Goal: Information Seeking & Learning: Compare options

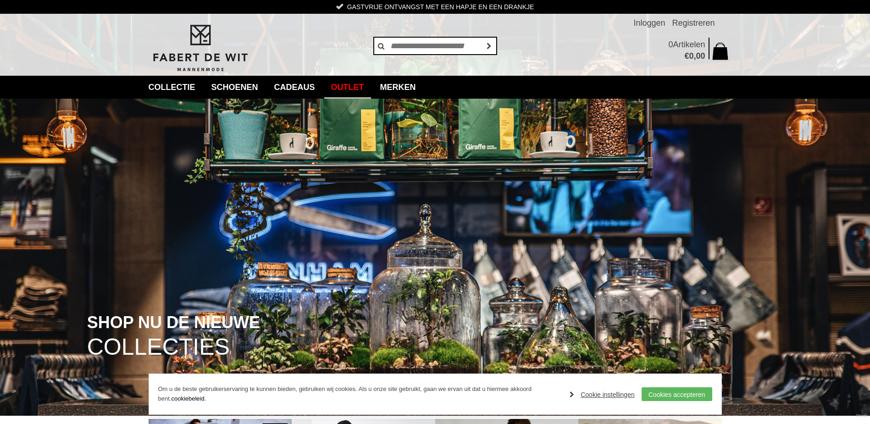
click at [350, 85] on link "Outlet" at bounding box center [347, 87] width 47 height 23
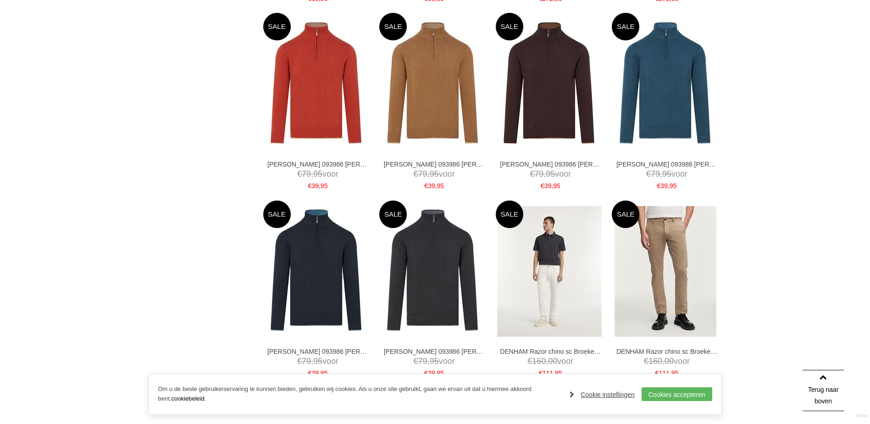
scroll to position [1734, 0]
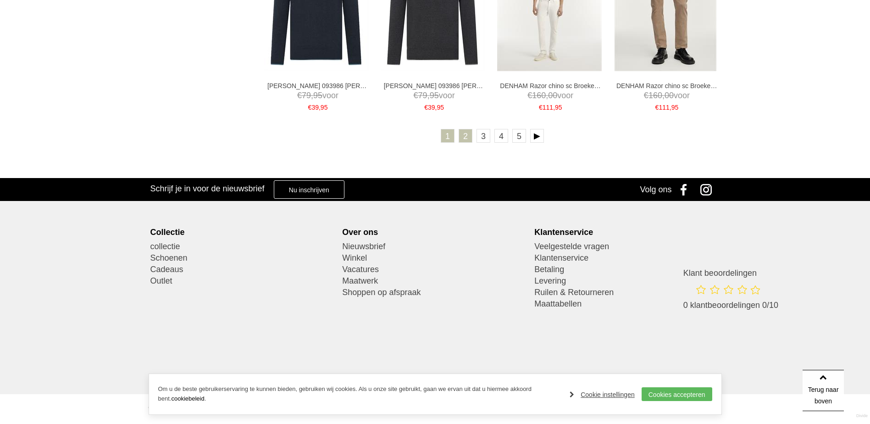
click at [471, 133] on link "2" at bounding box center [466, 136] width 14 height 14
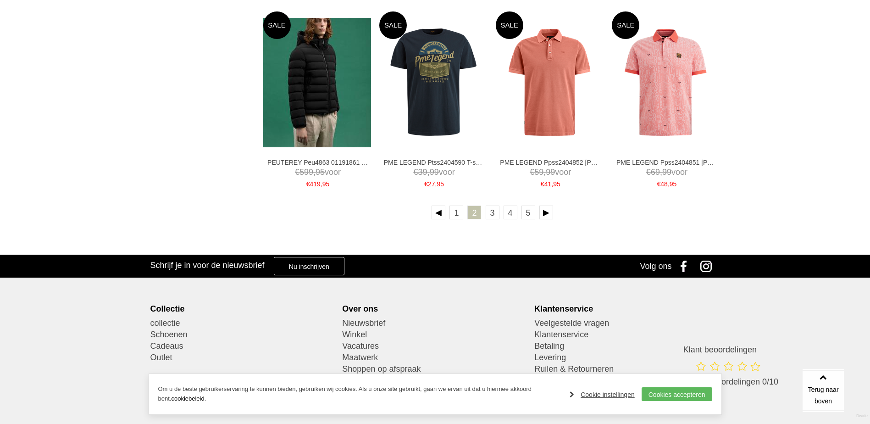
scroll to position [1722, 0]
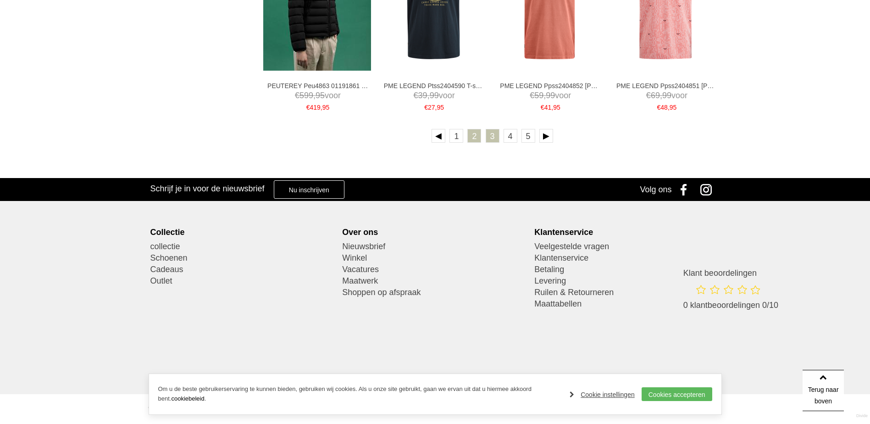
click at [494, 135] on link "3" at bounding box center [493, 136] width 14 height 14
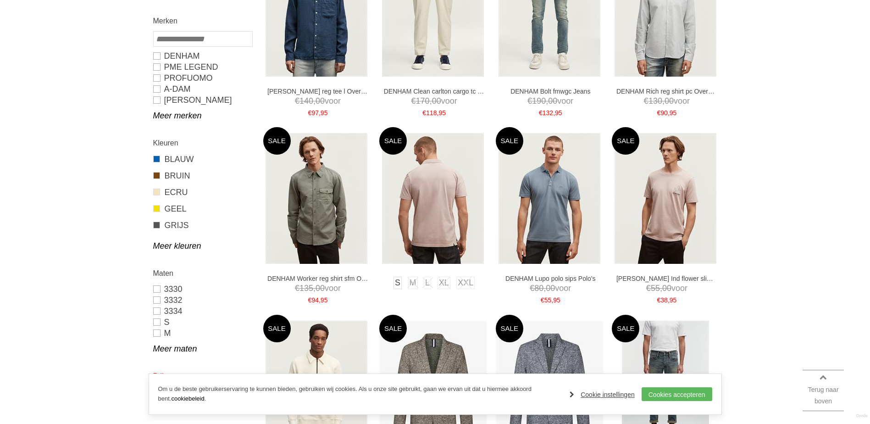
scroll to position [138, 0]
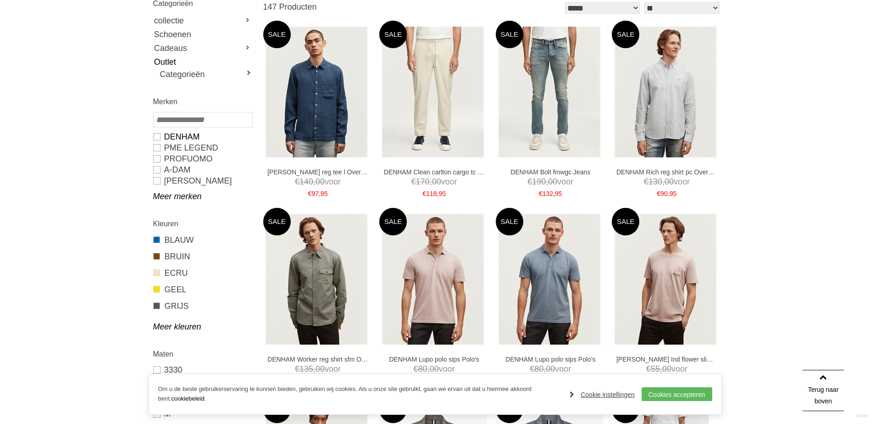
click at [167, 134] on link "DENHAM" at bounding box center [202, 136] width 99 height 11
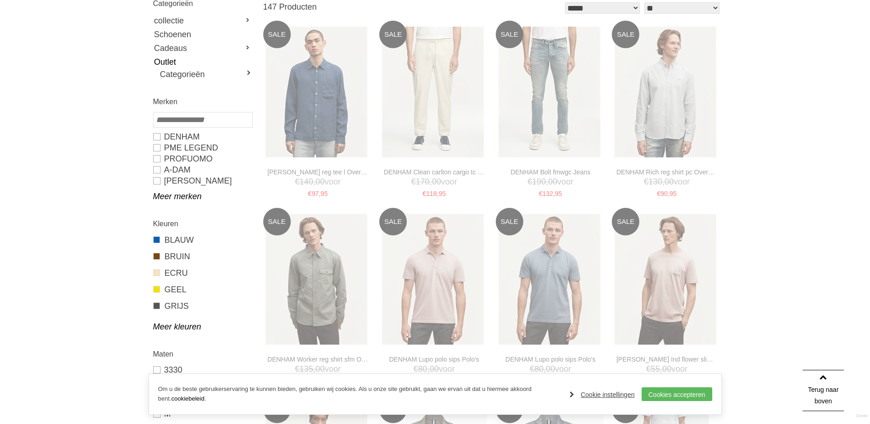
type input "**"
type input "***"
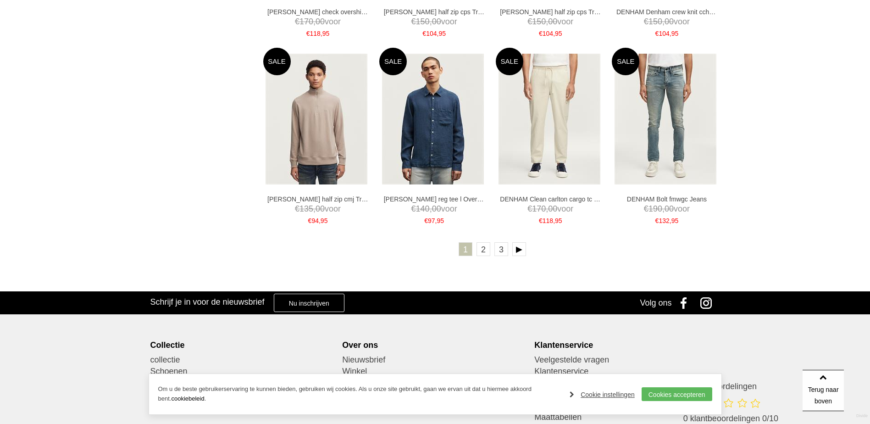
scroll to position [1743, 0]
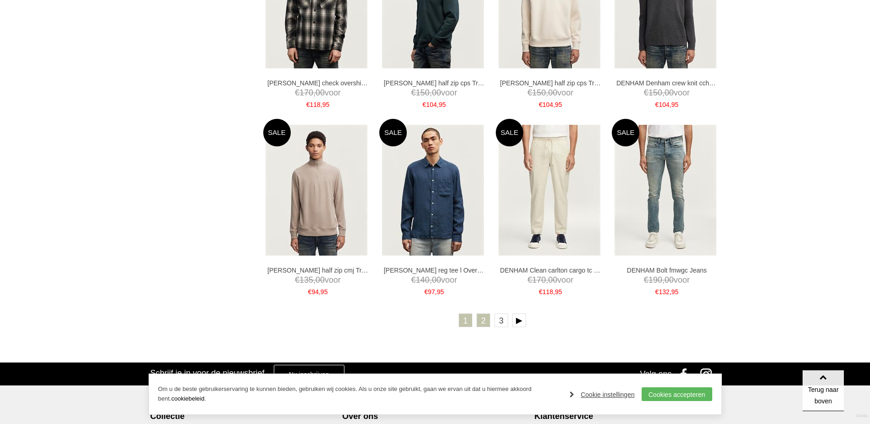
click at [484, 325] on link "2" at bounding box center [484, 320] width 14 height 14
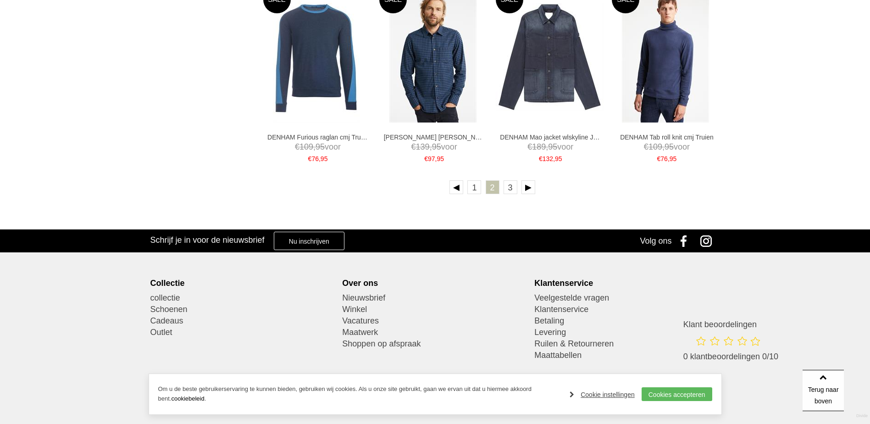
scroll to position [1916, 0]
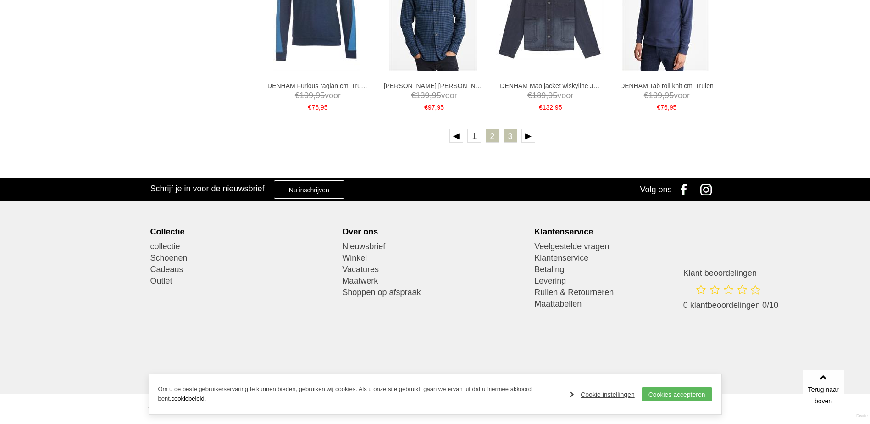
click at [512, 140] on link "3" at bounding box center [511, 136] width 14 height 14
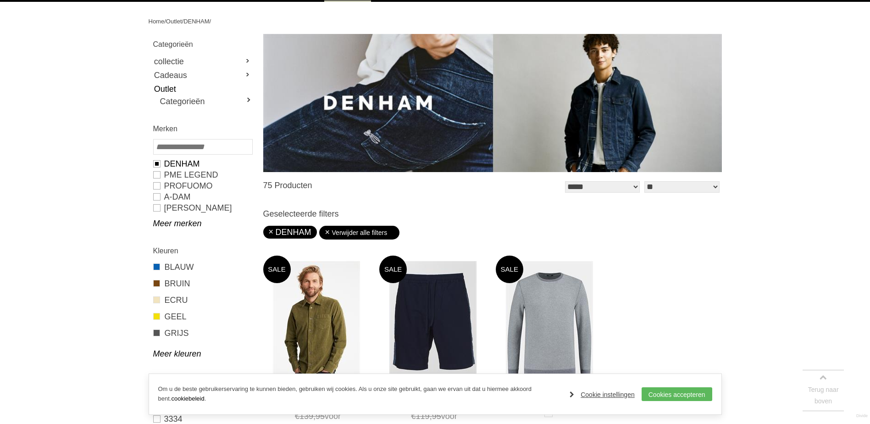
scroll to position [229, 0]
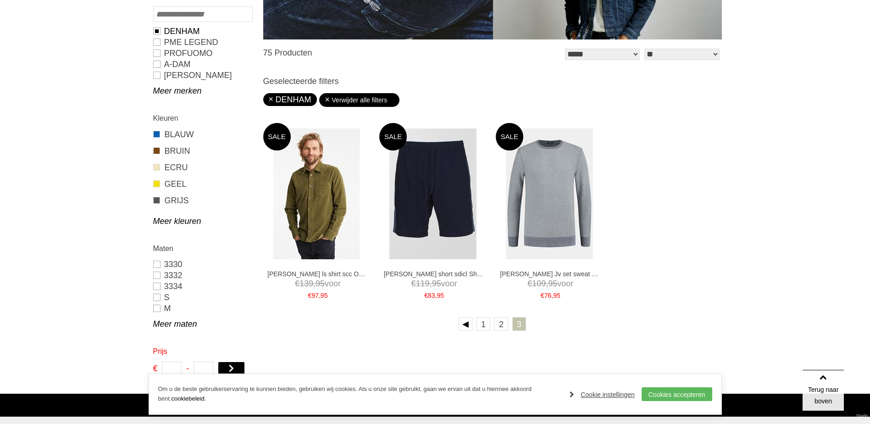
click at [159, 27] on link "DENHAM" at bounding box center [202, 31] width 99 height 11
type input "*"
type input "***"
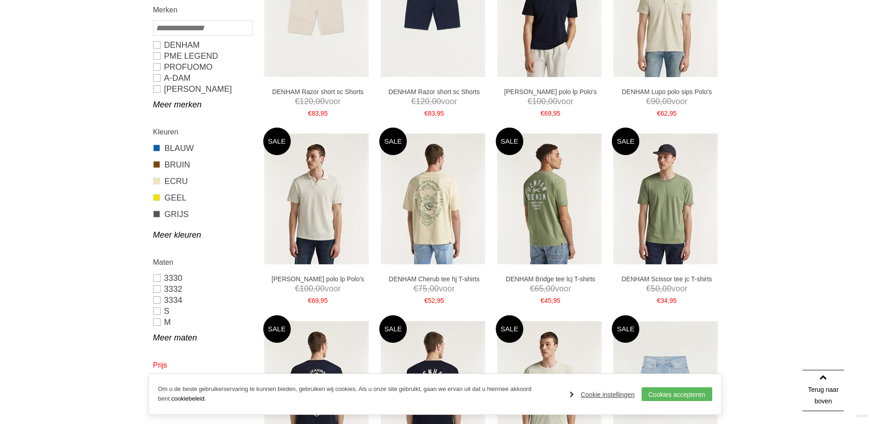
scroll to position [243, 0]
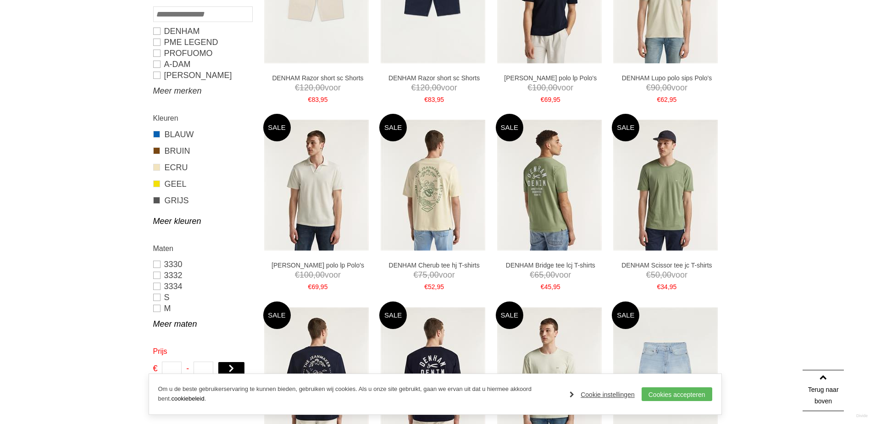
click at [183, 92] on link "Meer merken" at bounding box center [202, 90] width 99 height 11
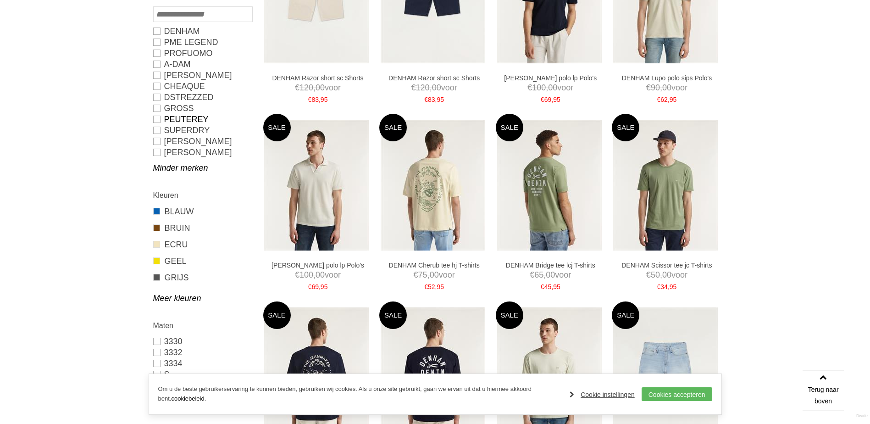
click at [170, 120] on link "PEUTEREY" at bounding box center [202, 119] width 99 height 11
type input "***"
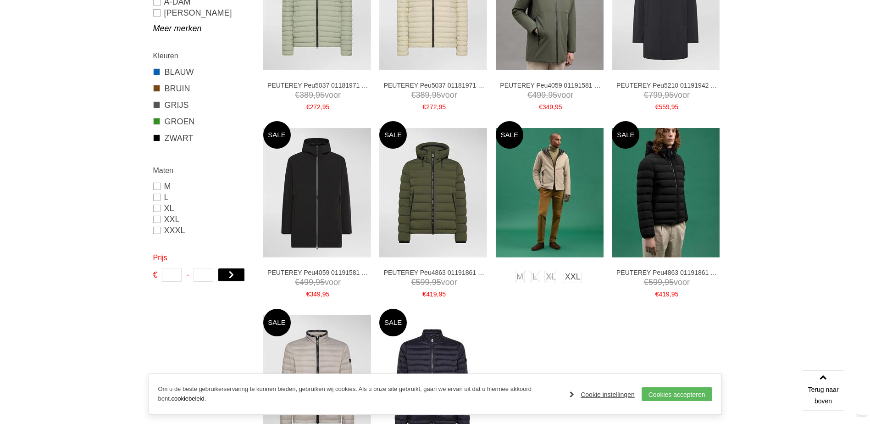
scroll to position [275, 0]
